Goal: Find specific page/section: Find specific page/section

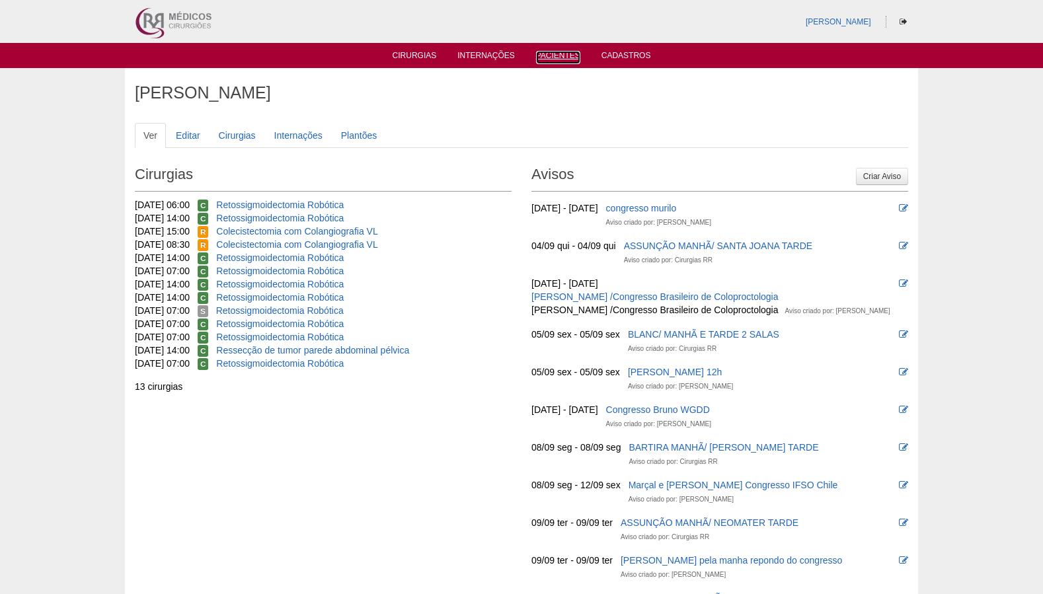
click at [554, 62] on link "Pacientes" at bounding box center [558, 57] width 44 height 13
click at [562, 56] on link "Pacientes" at bounding box center [558, 56] width 44 height 11
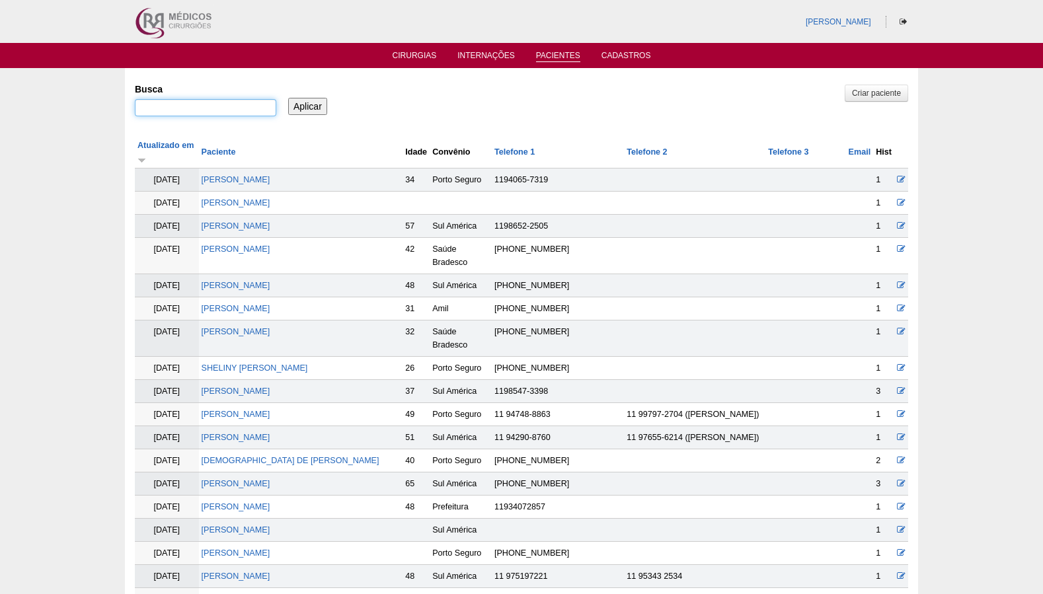
click at [233, 105] on input "Busca" at bounding box center [205, 107] width 141 height 17
click at [159, 110] on input "uiaraaparecida [PERSON_NAME]" at bounding box center [205, 107] width 141 height 17
type input "uiara aparecida [PERSON_NAME]"
click at [303, 115] on div "Busca uiara aparecida francisco Aplicar" at bounding box center [521, 100] width 773 height 45
click at [305, 110] on input "Aplicar" at bounding box center [307, 106] width 39 height 17
